Goal: Task Accomplishment & Management: Use online tool/utility

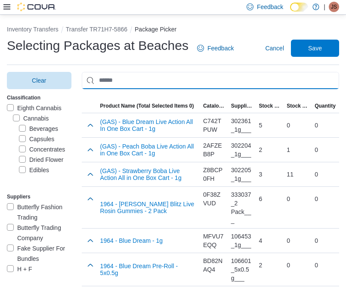
click at [272, 80] on input "Use aria labels when no actual label is in use" at bounding box center [210, 80] width 257 height 17
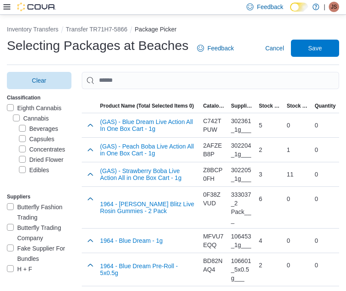
click at [34, 126] on label "Beverages" at bounding box center [38, 129] width 39 height 10
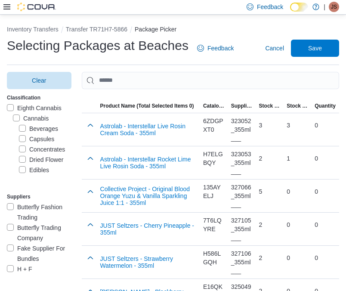
click at [48, 148] on label "Concentrates" at bounding box center [42, 149] width 46 height 10
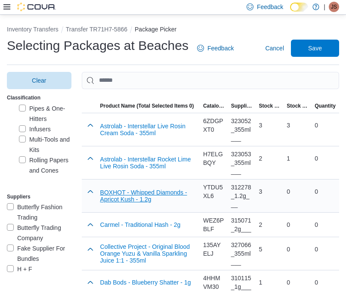
scroll to position [647, 0]
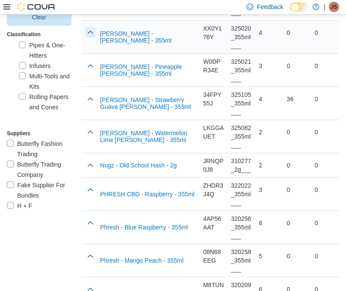
click at [88, 37] on button "button" at bounding box center [90, 32] width 10 height 10
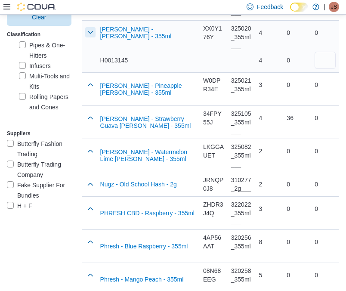
scroll to position [642, 0]
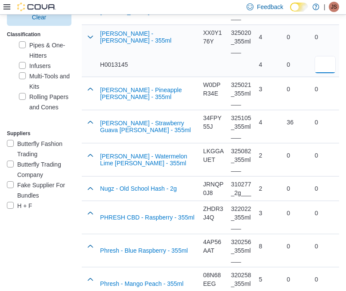
click at [330, 73] on input "number" at bounding box center [325, 64] width 21 height 17
type input "*"
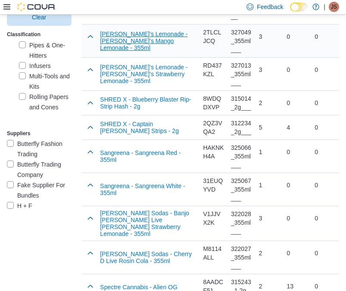
scroll to position [46, 0]
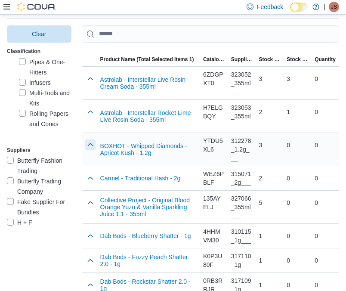
click at [86, 146] on button "button" at bounding box center [90, 144] width 10 height 10
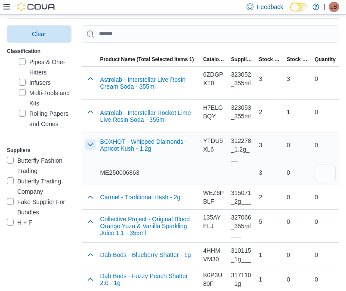
scroll to position [42, 0]
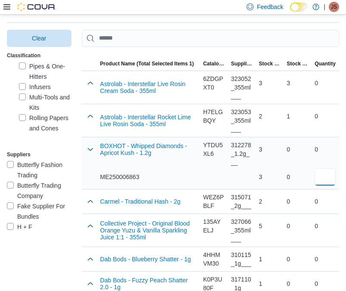
click at [330, 179] on input "number" at bounding box center [325, 176] width 21 height 17
type input "*"
click at [91, 200] on button "button" at bounding box center [90, 201] width 10 height 10
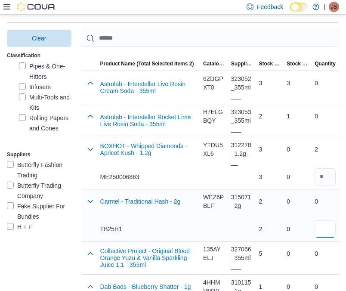
click at [325, 229] on input "number" at bounding box center [325, 228] width 21 height 17
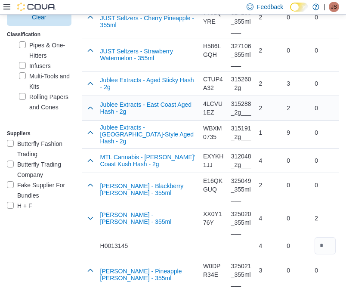
scroll to position [509, 0]
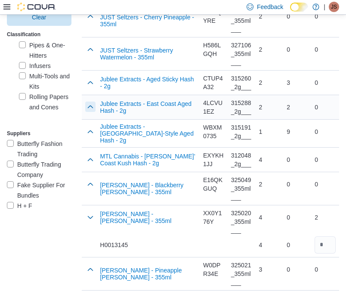
type input "*"
click at [91, 112] on button "button" at bounding box center [90, 107] width 10 height 10
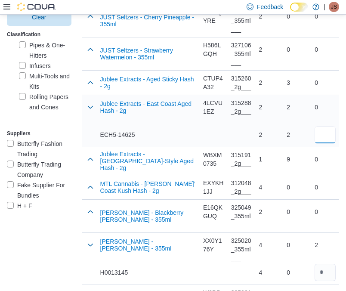
click at [331, 143] on input "number" at bounding box center [325, 134] width 21 height 17
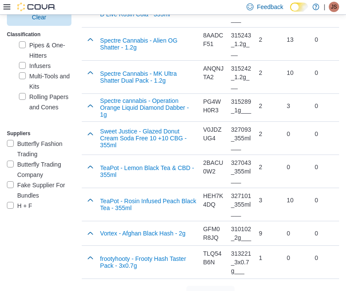
scroll to position [1357, 0]
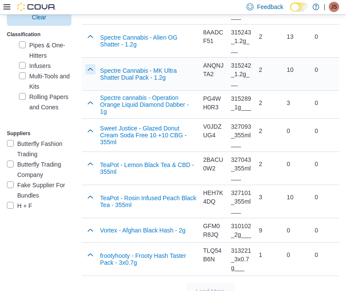
type input "*"
click at [90, 74] on button "button" at bounding box center [90, 69] width 10 height 10
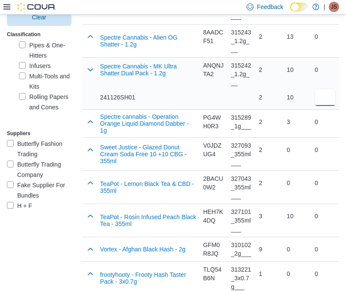
click at [327, 106] on input "number" at bounding box center [325, 97] width 21 height 17
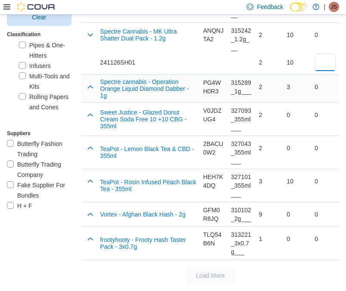
scroll to position [1411, 0]
type input "*"
click at [89, 92] on button "button" at bounding box center [90, 87] width 10 height 10
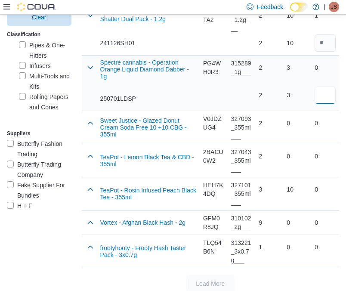
click at [324, 104] on input "number" at bounding box center [325, 94] width 21 height 17
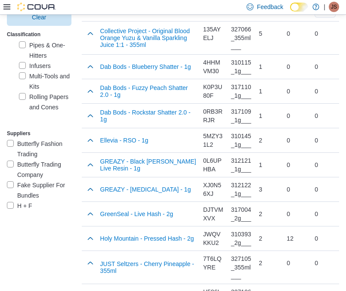
scroll to position [0, 0]
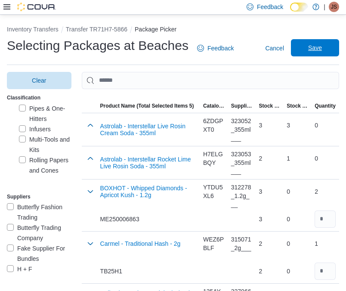
type input "*"
click at [317, 47] on span "Save" at bounding box center [315, 47] width 14 height 9
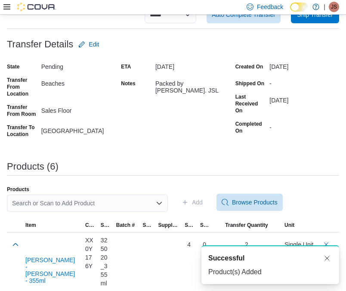
scroll to position [71, 0]
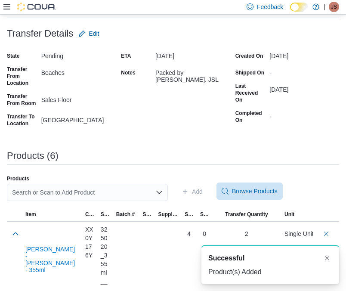
click at [259, 189] on span "Browse Products" at bounding box center [255, 191] width 46 height 9
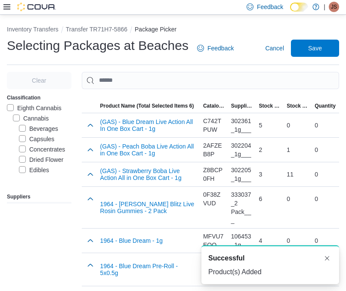
click at [41, 161] on label "Dried Flower" at bounding box center [41, 159] width 44 height 10
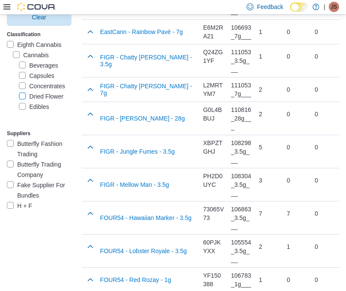
scroll to position [1510, 0]
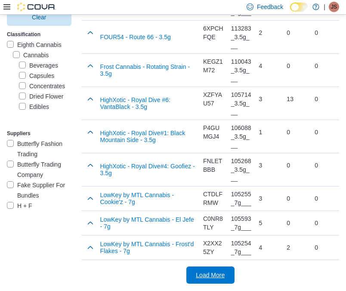
click at [207, 278] on span "Load More" at bounding box center [210, 275] width 29 height 9
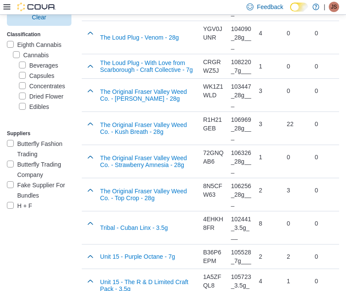
scroll to position [3167, 0]
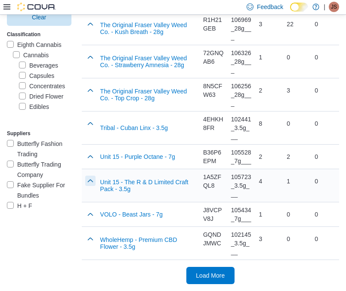
click at [89, 176] on button "button" at bounding box center [90, 181] width 10 height 10
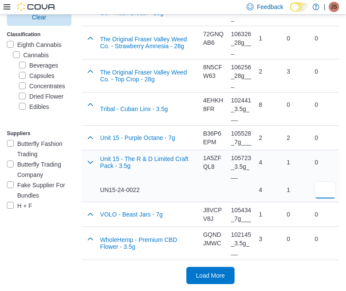
click at [329, 198] on input "number" at bounding box center [325, 189] width 21 height 17
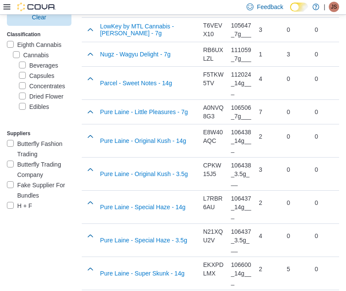
scroll to position [1616, 0]
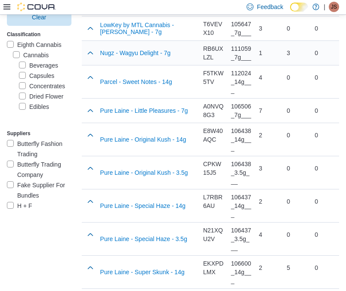
type input "*"
click at [91, 58] on button "button" at bounding box center [90, 53] width 10 height 10
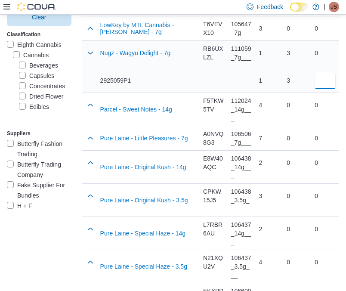
click at [323, 89] on input "number" at bounding box center [325, 80] width 21 height 17
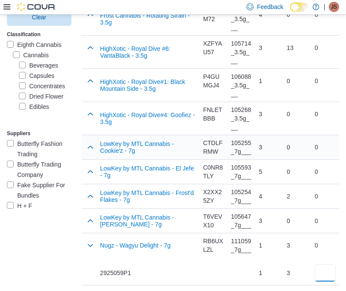
scroll to position [1421, 0]
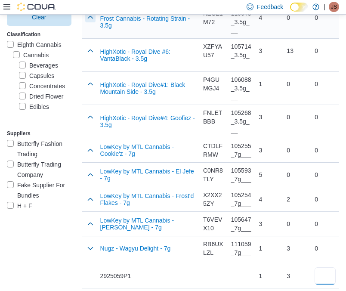
type input "*"
click at [88, 22] on button "button" at bounding box center [90, 17] width 10 height 10
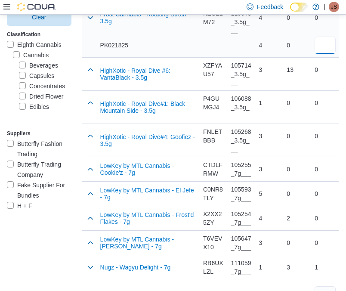
click at [321, 54] on input "number" at bounding box center [325, 45] width 21 height 17
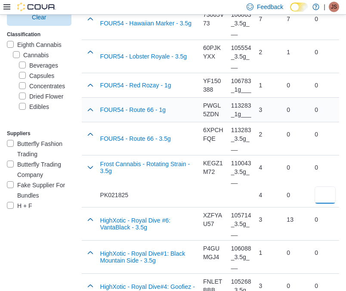
scroll to position [1270, 0]
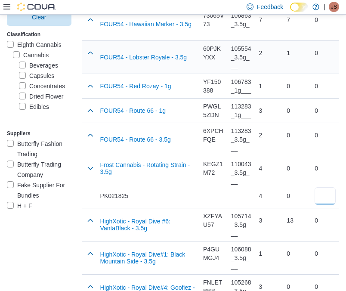
type input "*"
click at [87, 58] on button "button" at bounding box center [90, 53] width 10 height 10
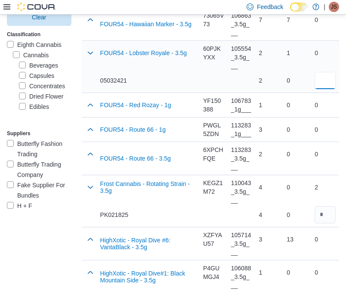
click at [329, 89] on input "number" at bounding box center [325, 80] width 21 height 17
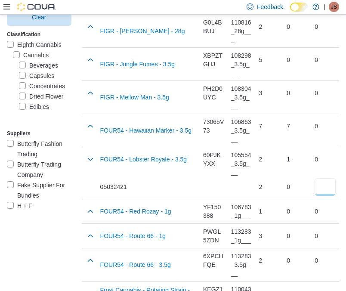
scroll to position [1153, 0]
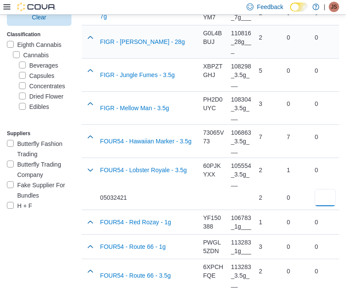
type input "*"
click at [89, 43] on button "button" at bounding box center [90, 37] width 10 height 10
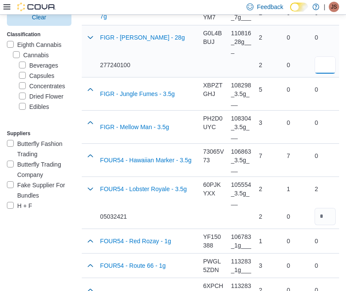
click at [319, 74] on input "number" at bounding box center [325, 64] width 21 height 17
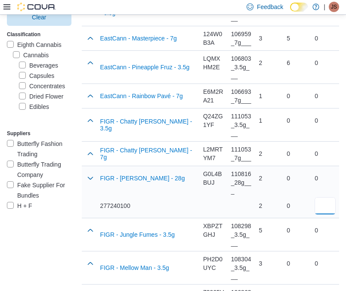
scroll to position [1013, 0]
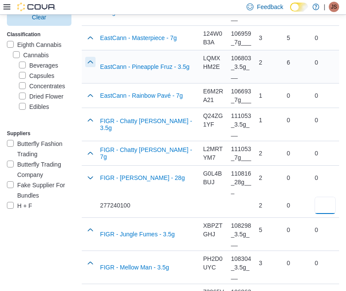
type input "*"
click at [89, 67] on button "button" at bounding box center [90, 62] width 10 height 10
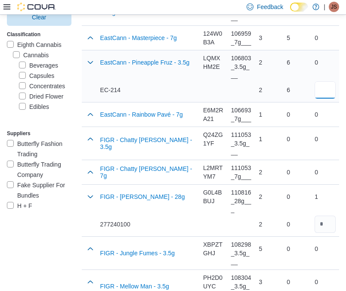
click at [319, 99] on input "number" at bounding box center [325, 89] width 21 height 17
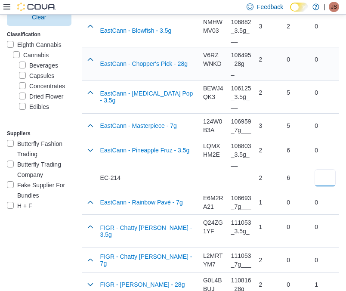
scroll to position [921, 0]
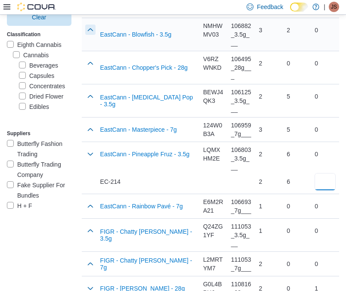
type input "*"
click at [90, 35] on button "button" at bounding box center [90, 30] width 10 height 10
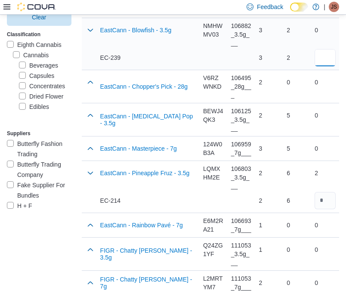
click at [323, 66] on input "number" at bounding box center [325, 57] width 21 height 17
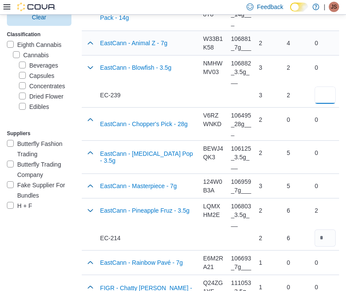
scroll to position [870, 0]
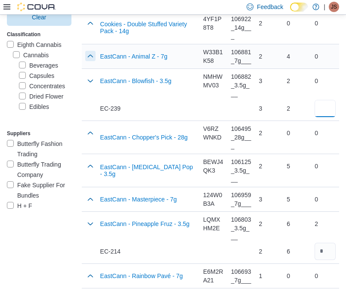
type input "*"
click at [89, 61] on button "button" at bounding box center [90, 56] width 10 height 10
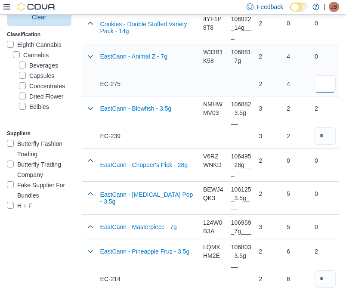
click at [324, 93] on input "number" at bounding box center [325, 83] width 21 height 17
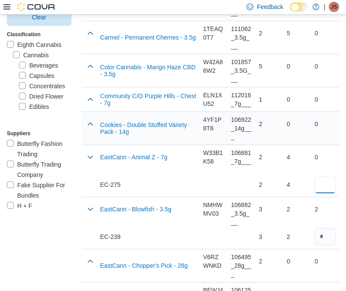
scroll to position [760, 0]
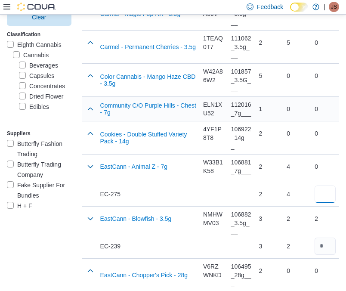
type input "*"
click at [87, 114] on button "button" at bounding box center [90, 109] width 10 height 10
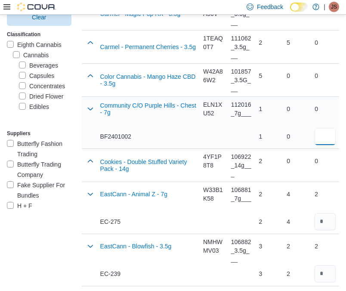
click at [322, 145] on input "number" at bounding box center [325, 136] width 21 height 17
type input "*"
click at [90, 81] on button "button" at bounding box center [90, 76] width 10 height 10
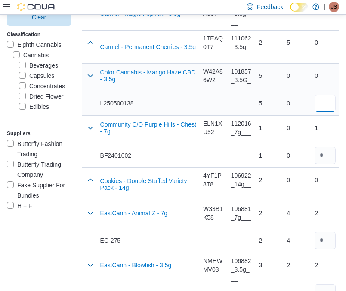
click at [330, 112] on input "number" at bounding box center [325, 103] width 21 height 17
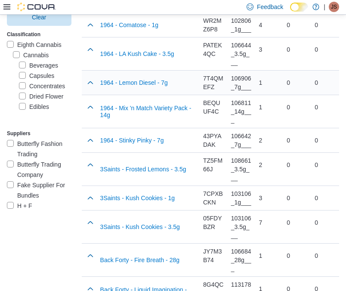
scroll to position [129, 0]
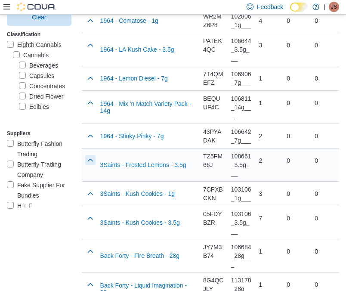
type input "*"
click at [86, 165] on button "button" at bounding box center [90, 160] width 10 height 10
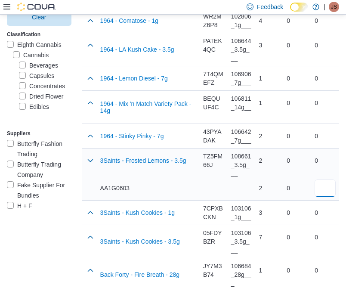
click at [328, 197] on input "number" at bounding box center [325, 187] width 21 height 17
type input "*"
click at [94, 83] on button "button" at bounding box center [90, 78] width 10 height 10
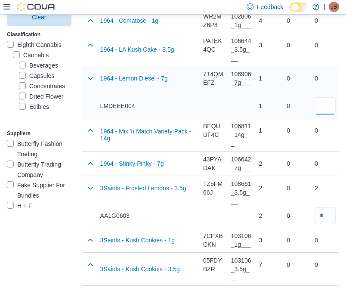
click at [327, 114] on input "number" at bounding box center [325, 105] width 21 height 17
type input "*"
click at [88, 50] on button "button" at bounding box center [90, 45] width 10 height 10
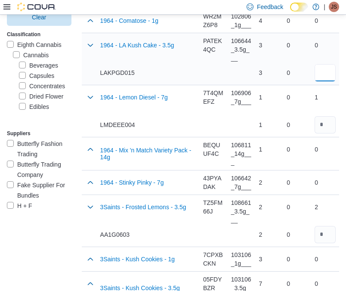
click at [321, 81] on input "number" at bounding box center [325, 72] width 21 height 17
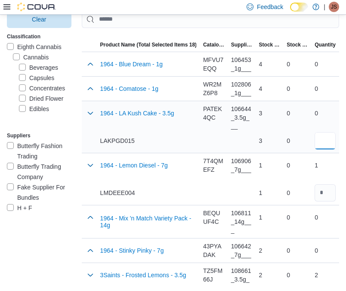
scroll to position [56, 0]
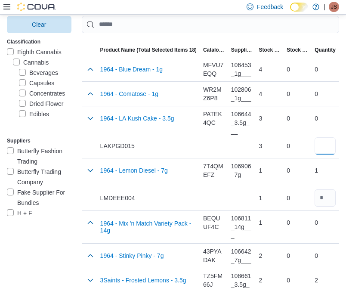
type input "*"
click at [86, 66] on button "button" at bounding box center [90, 69] width 10 height 10
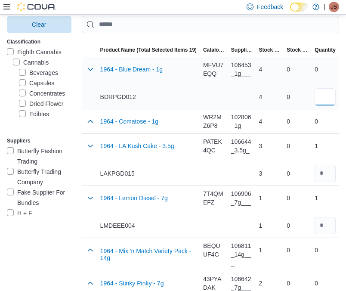
click at [326, 98] on input "number" at bounding box center [325, 96] width 21 height 17
type input "*"
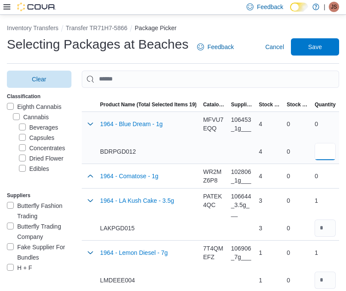
scroll to position [0, 0]
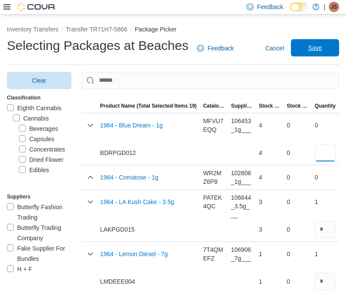
type input "*"
click at [318, 48] on span "Save" at bounding box center [315, 47] width 14 height 9
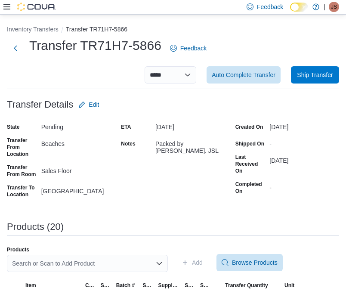
click at [133, 266] on div "Search or Scan to Add Product" at bounding box center [87, 263] width 161 height 17
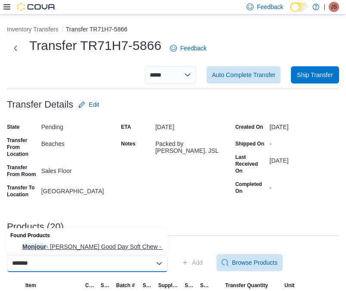
type input "*******"
click at [79, 247] on span "[PERSON_NAME] Good Day Soft Chew - 30 Pack" at bounding box center [92, 246] width 140 height 9
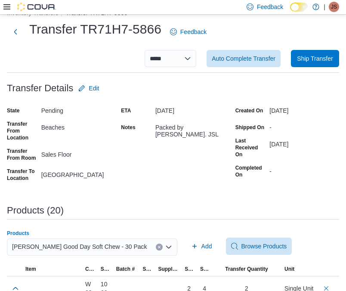
scroll to position [25, 0]
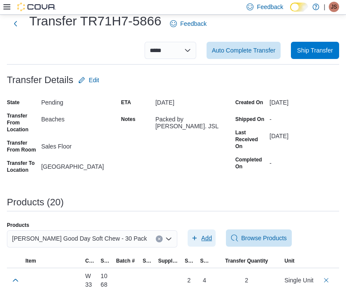
click at [208, 234] on span "Add" at bounding box center [206, 238] width 11 height 9
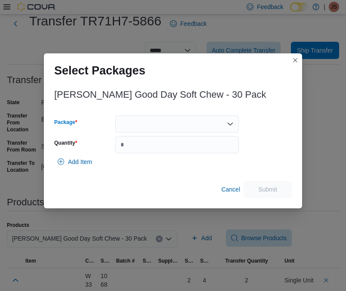
click at [202, 123] on div at bounding box center [177, 123] width 124 height 17
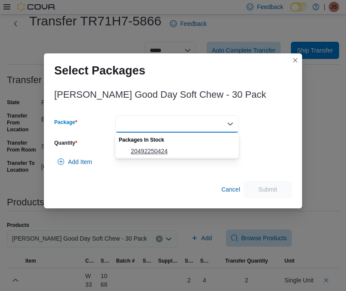
click at [184, 147] on span "20492250424" at bounding box center [182, 151] width 103 height 9
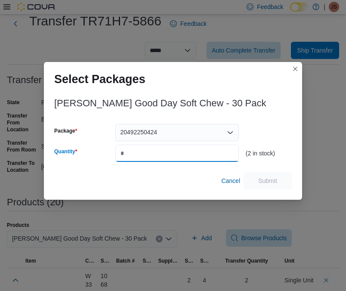
click at [182, 147] on input "Quantity" at bounding box center [177, 153] width 124 height 17
type input "*"
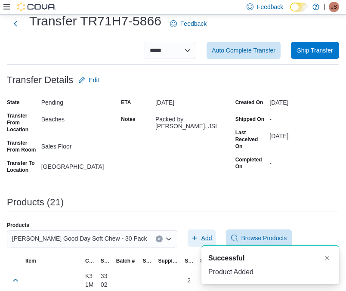
scroll to position [0, 0]
click at [158, 239] on icon "Clear input" at bounding box center [159, 238] width 3 height 3
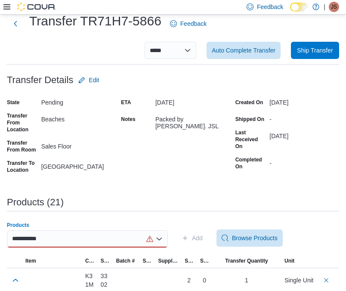
scroll to position [48, 0]
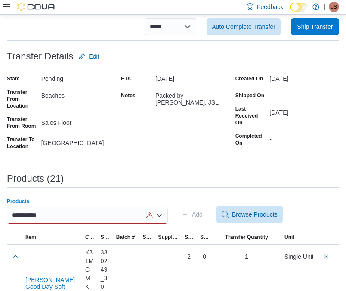
type input "**********"
click at [114, 216] on div "**********" at bounding box center [87, 215] width 161 height 17
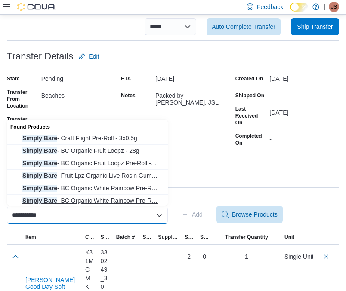
scroll to position [39, 0]
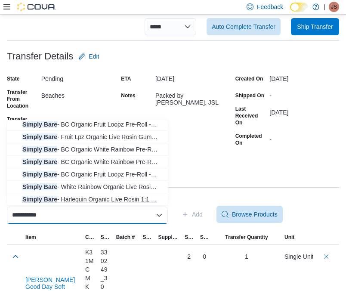
click at [112, 198] on span "Simply Bare - Harlequin Organic Live Rosin 1:1 … Simply Bare - Harlequin Organi…" at bounding box center [92, 199] width 140 height 9
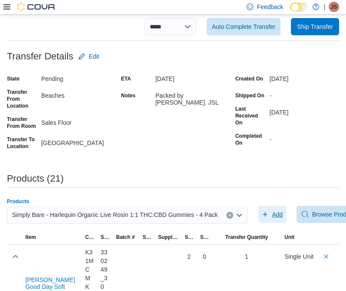
click at [281, 215] on span "Add" at bounding box center [277, 214] width 11 height 9
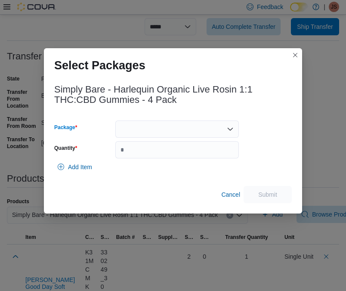
click at [169, 130] on div at bounding box center [177, 128] width 124 height 17
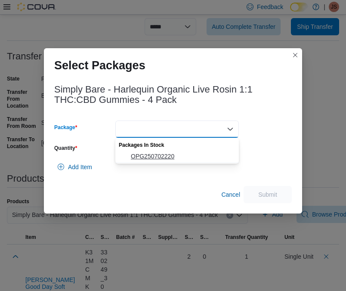
click at [157, 154] on span "OPG250702220" at bounding box center [182, 156] width 103 height 9
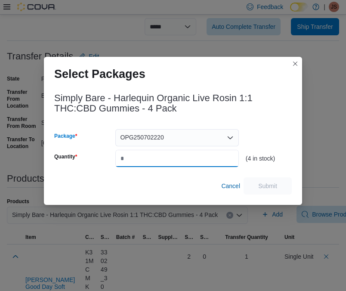
click at [153, 156] on input "Quantity" at bounding box center [177, 158] width 124 height 17
type input "*"
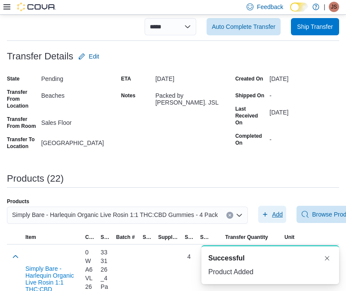
scroll to position [0, 0]
click at [233, 215] on button "Clear input" at bounding box center [229, 215] width 7 height 7
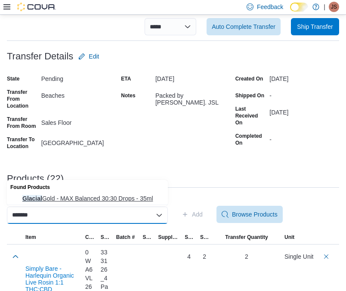
type input "*******"
click at [106, 197] on span "Glacial Gold - MAX Balanced 30:30 Drops - 35ml" at bounding box center [92, 198] width 140 height 9
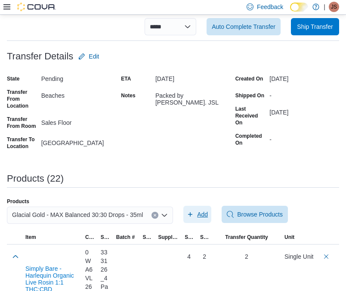
click at [208, 213] on span "Add" at bounding box center [202, 214] width 11 height 9
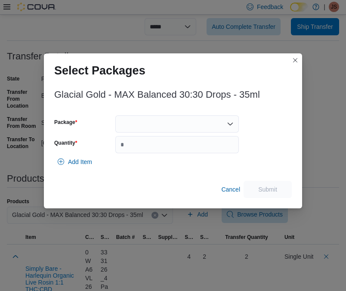
click at [180, 122] on div at bounding box center [177, 123] width 124 height 17
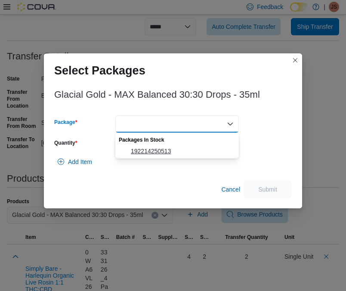
click at [158, 148] on span "192214250513" at bounding box center [182, 151] width 103 height 9
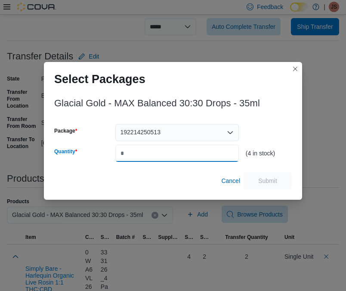
click at [158, 148] on input "Quantity" at bounding box center [177, 153] width 124 height 17
type input "*"
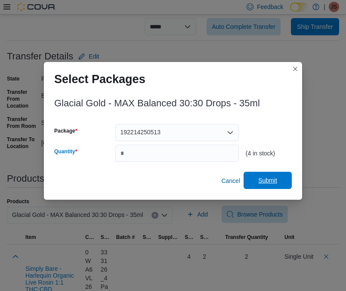
click at [272, 179] on span "Submit" at bounding box center [267, 180] width 19 height 9
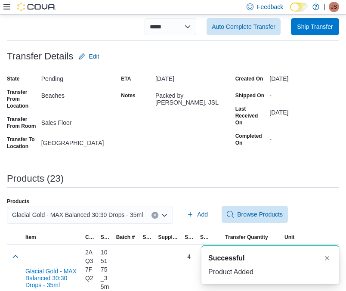
click at [158, 212] on button "Clear input" at bounding box center [154, 215] width 7 height 7
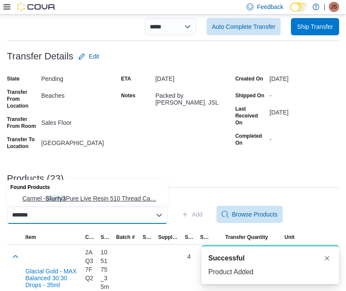
type input "*******"
click at [131, 194] on span "Carmel - Slurty3 Pure Live Resin 510 Thread Ca… Carmel - Slurty3 Pure Live Resi…" at bounding box center [92, 198] width 140 height 9
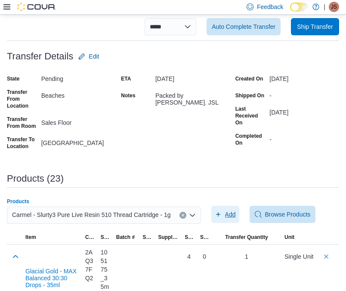
click at [236, 213] on span "Add" at bounding box center [230, 214] width 11 height 9
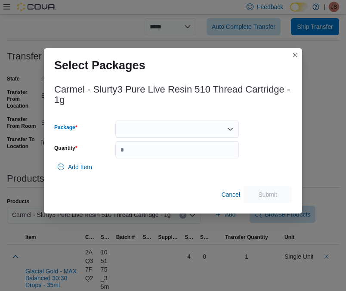
click at [169, 130] on div at bounding box center [177, 128] width 124 height 17
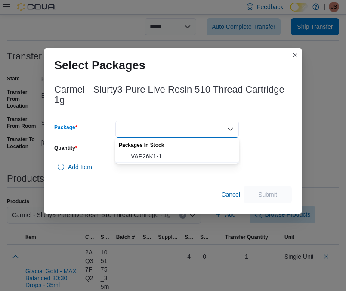
click at [160, 150] on button "VAP26K1-1" at bounding box center [177, 156] width 124 height 12
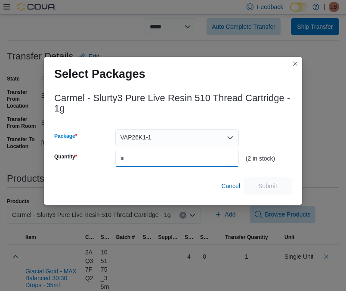
click at [160, 151] on input "Quantity" at bounding box center [177, 158] width 124 height 17
type input "*"
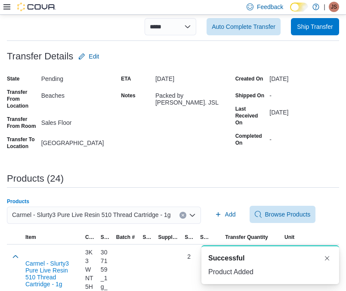
click at [186, 214] on button "Clear input" at bounding box center [182, 215] width 7 height 7
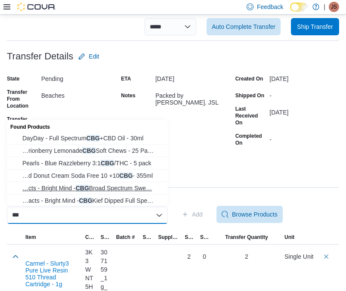
type input "***"
click at [130, 191] on span "…cts - Bright Mind - CBG Broad Spectrum Swe… Jublee Extracts - Bright Mind - CB…" at bounding box center [92, 188] width 140 height 9
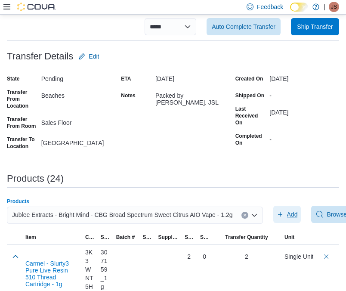
click at [293, 212] on span "Add" at bounding box center [287, 214] width 21 height 17
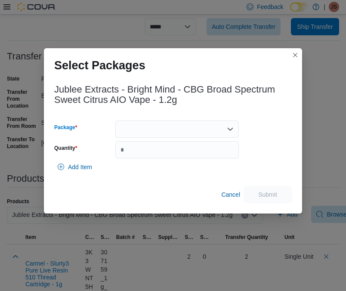
click at [184, 127] on div at bounding box center [177, 128] width 124 height 17
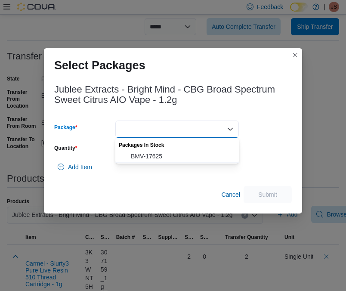
click at [159, 162] on button "BMV-17625" at bounding box center [177, 156] width 124 height 12
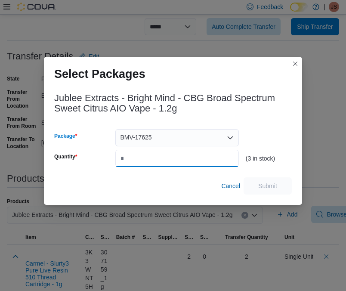
click at [160, 155] on input "Quantity" at bounding box center [177, 158] width 124 height 17
type input "*"
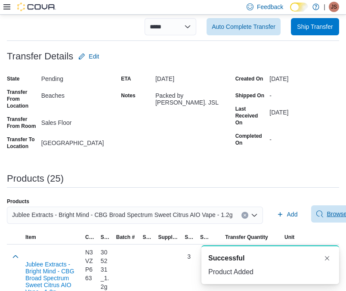
click at [335, 217] on span "Browse Products" at bounding box center [350, 214] width 46 height 9
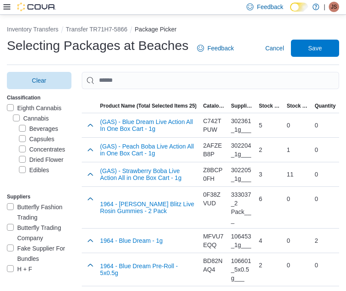
scroll to position [31, 0]
click at [47, 165] on label "Pre-Rolled" at bounding box center [38, 169] width 39 height 10
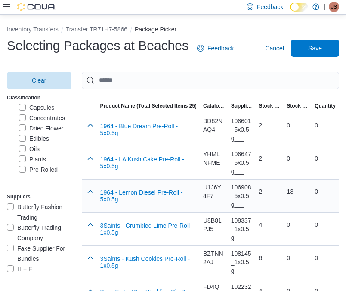
scroll to position [192, 0]
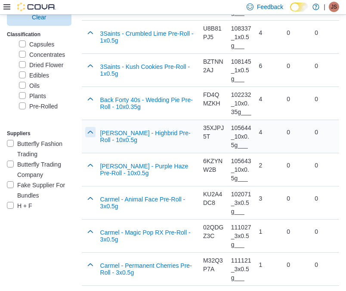
drag, startPoint x: 90, startPoint y: 136, endPoint x: 97, endPoint y: 138, distance: 7.4
click at [90, 136] on button "button" at bounding box center [90, 132] width 10 height 10
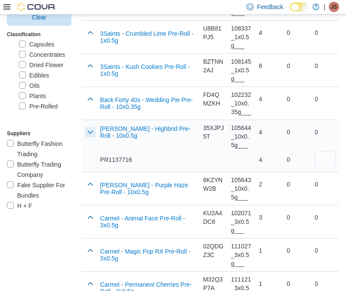
scroll to position [183, 0]
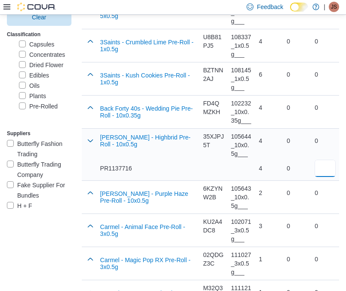
click at [320, 176] on input "number" at bounding box center [325, 168] width 21 height 17
type input "*"
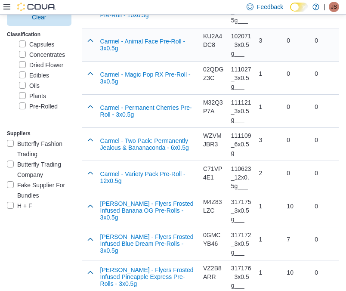
scroll to position [375, 0]
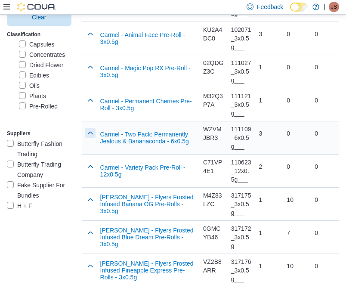
click at [88, 138] on button "button" at bounding box center [90, 133] width 10 height 10
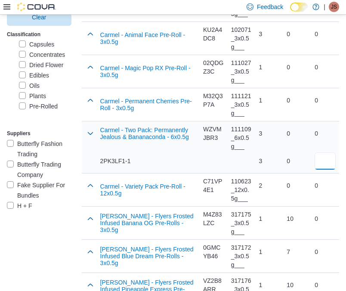
click at [334, 170] on input "number" at bounding box center [325, 160] width 21 height 17
type input "*"
click at [91, 190] on button "button" at bounding box center [90, 185] width 10 height 10
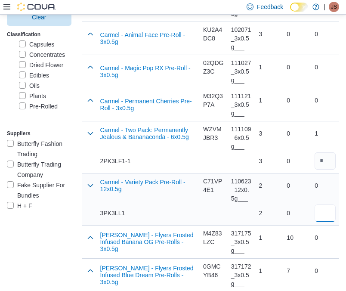
click at [324, 222] on input "number" at bounding box center [325, 212] width 21 height 17
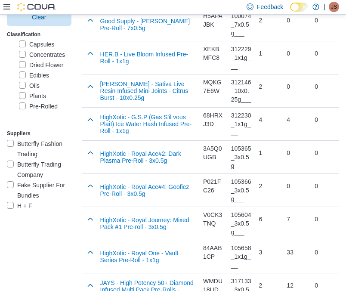
scroll to position [1325, 0]
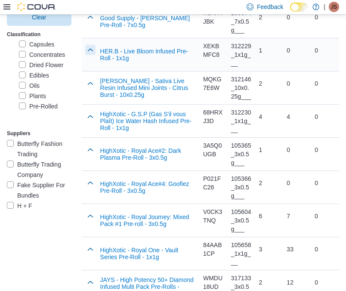
type input "*"
click at [91, 55] on button "button" at bounding box center [90, 50] width 10 height 10
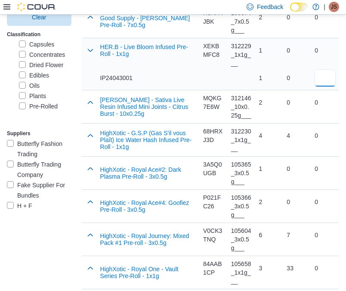
click at [329, 86] on input "number" at bounding box center [325, 77] width 21 height 17
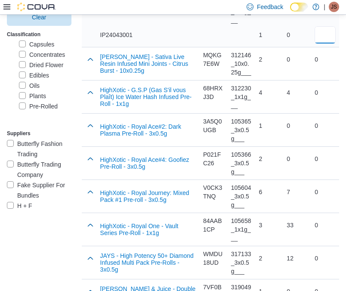
scroll to position [1370, 0]
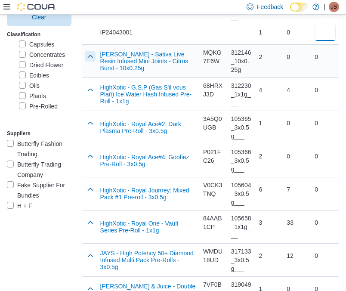
type input "*"
click at [87, 62] on button "button" at bounding box center [90, 56] width 10 height 10
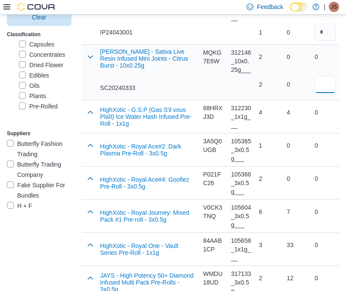
click at [325, 93] on input "number" at bounding box center [325, 84] width 21 height 17
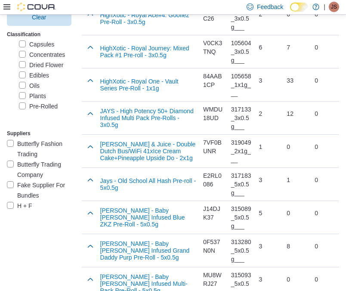
scroll to position [1537, 0]
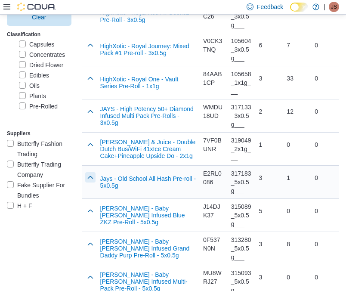
type input "*"
click at [86, 182] on button "button" at bounding box center [90, 177] width 10 height 10
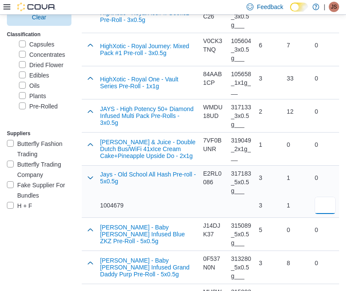
click at [324, 214] on input "number" at bounding box center [325, 205] width 21 height 17
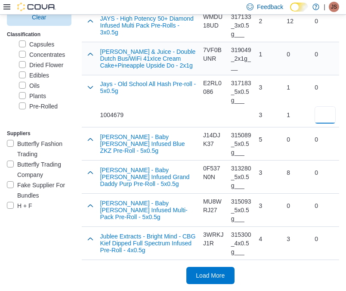
scroll to position [1675, 0]
type input "*"
drag, startPoint x: 214, startPoint y: 273, endPoint x: 198, endPoint y: 164, distance: 109.7
click at [214, 273] on span "Load More" at bounding box center [210, 275] width 29 height 9
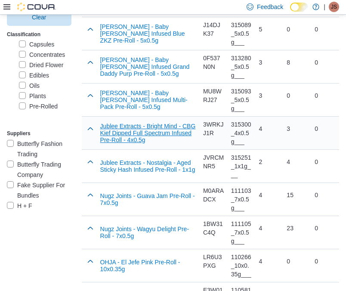
scroll to position [1740, 0]
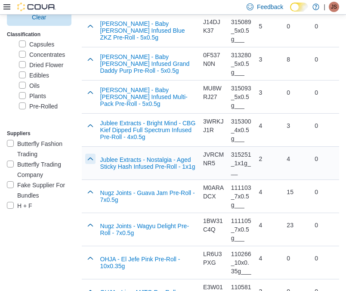
click at [90, 164] on button "button" at bounding box center [90, 159] width 10 height 10
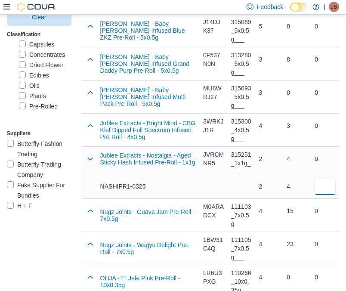
click at [323, 195] on input "number" at bounding box center [325, 186] width 21 height 17
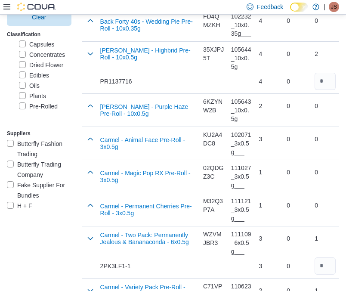
scroll to position [0, 0]
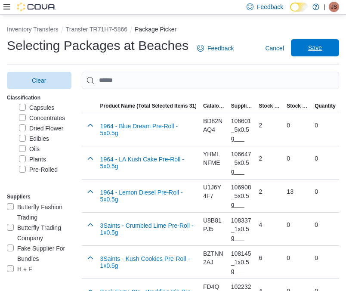
type input "*"
click at [314, 48] on span "Save" at bounding box center [315, 47] width 14 height 9
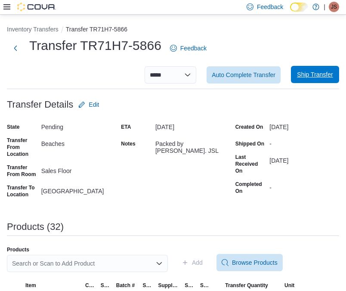
click at [303, 76] on span "Ship Transfer" at bounding box center [315, 74] width 36 height 9
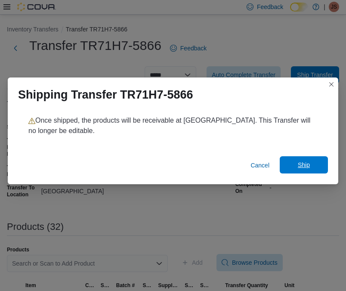
click at [308, 171] on span "Ship" at bounding box center [304, 164] width 38 height 17
